Goal: Check status

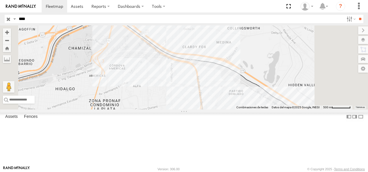
drag, startPoint x: 30, startPoint y: 20, endPoint x: -1, endPoint y: 19, distance: 30.9
click at [0, 19] on html at bounding box center [184, 86] width 368 height 172
type input "****"
click at [356, 15] on input "**" at bounding box center [359, 19] width 7 height 8
click at [0, 0] on div "7041" at bounding box center [0, 0] width 0 height 0
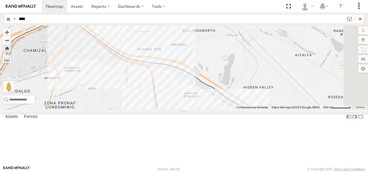
drag, startPoint x: 294, startPoint y: 120, endPoint x: 178, endPoint y: 61, distance: 130.5
click at [179, 61] on div at bounding box center [184, 67] width 368 height 84
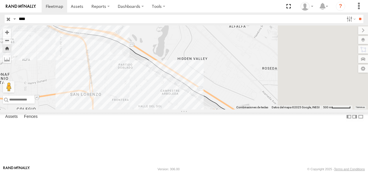
drag, startPoint x: 311, startPoint y: 125, endPoint x: 222, endPoint y: 69, distance: 105.1
click at [223, 69] on div at bounding box center [184, 67] width 368 height 84
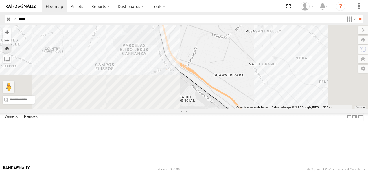
drag, startPoint x: 267, startPoint y: 93, endPoint x: 238, endPoint y: 32, distance: 68.3
click at [235, 19] on body at bounding box center [184, 86] width 368 height 172
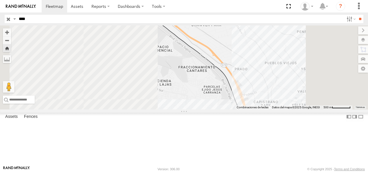
drag, startPoint x: 296, startPoint y: 111, endPoint x: 256, endPoint y: 34, distance: 86.5
click at [257, 37] on div at bounding box center [184, 67] width 368 height 84
